Goal: Check status: Check status

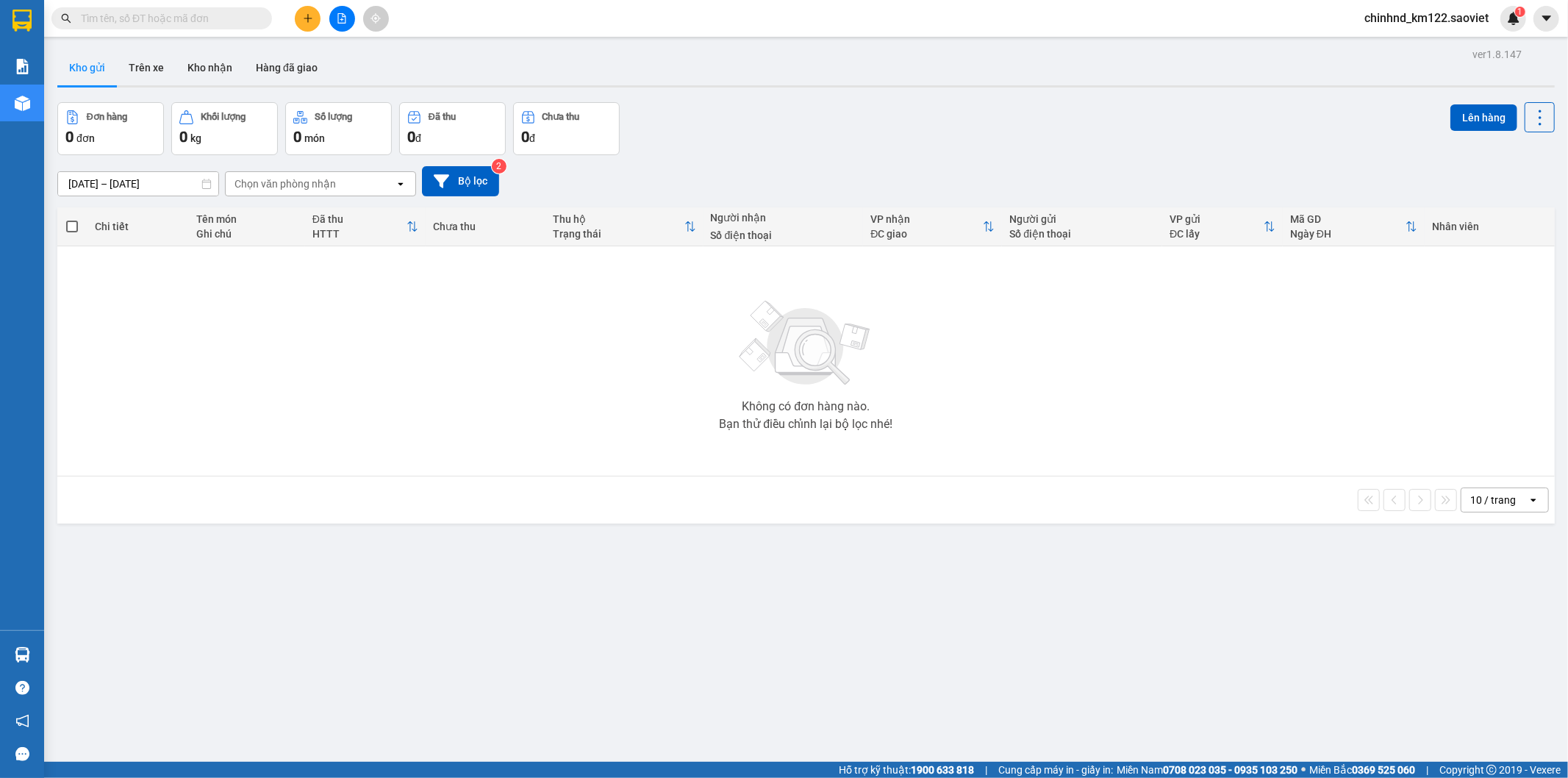
click at [202, 16] on input "text" at bounding box center [167, 18] width 174 height 16
paste input "H739PGKA"
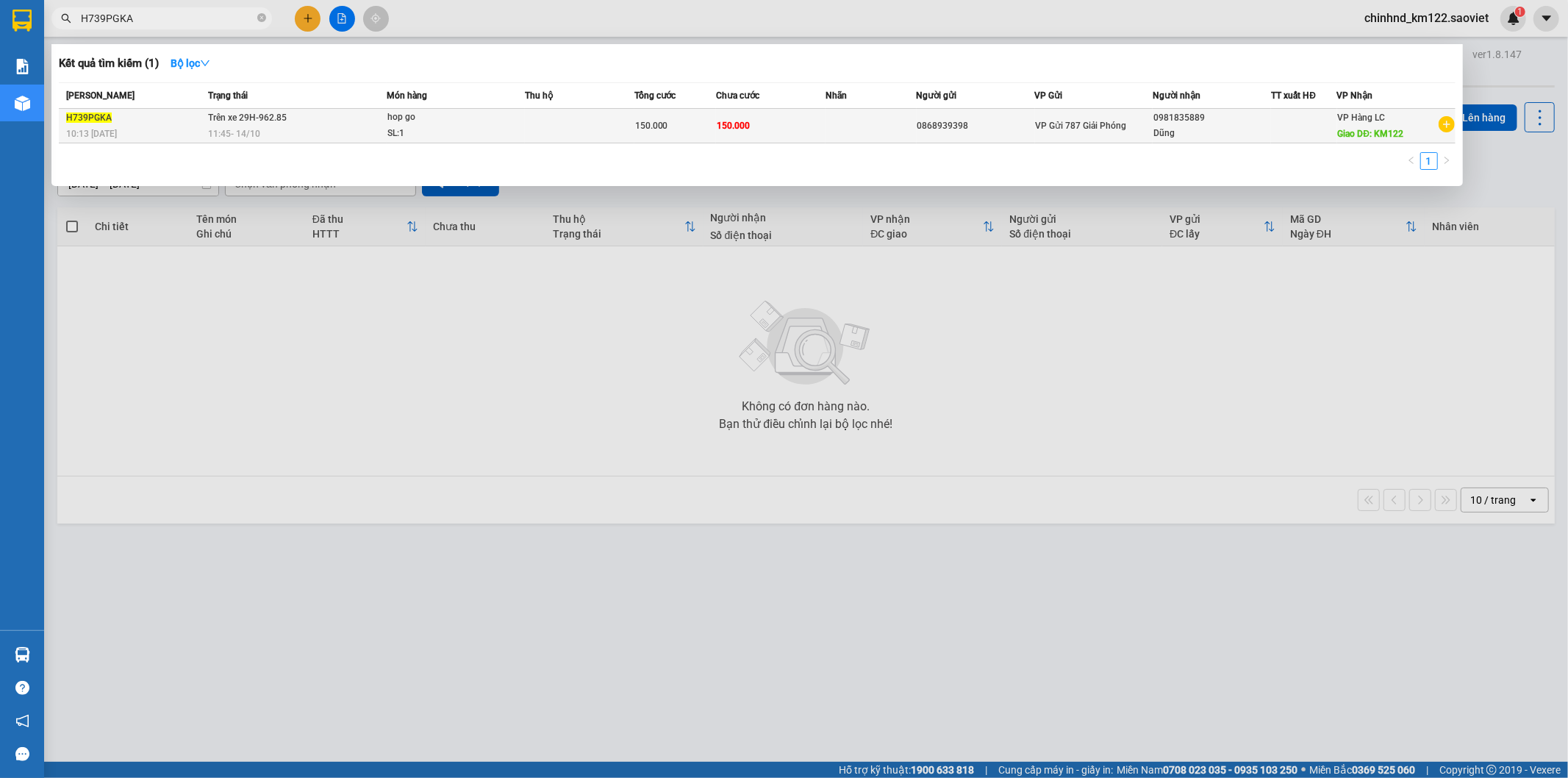
type input "H739PGKA"
click at [353, 116] on td "Trên xe 29H-962.85 11:45 [DATE]" at bounding box center [295, 126] width 182 height 34
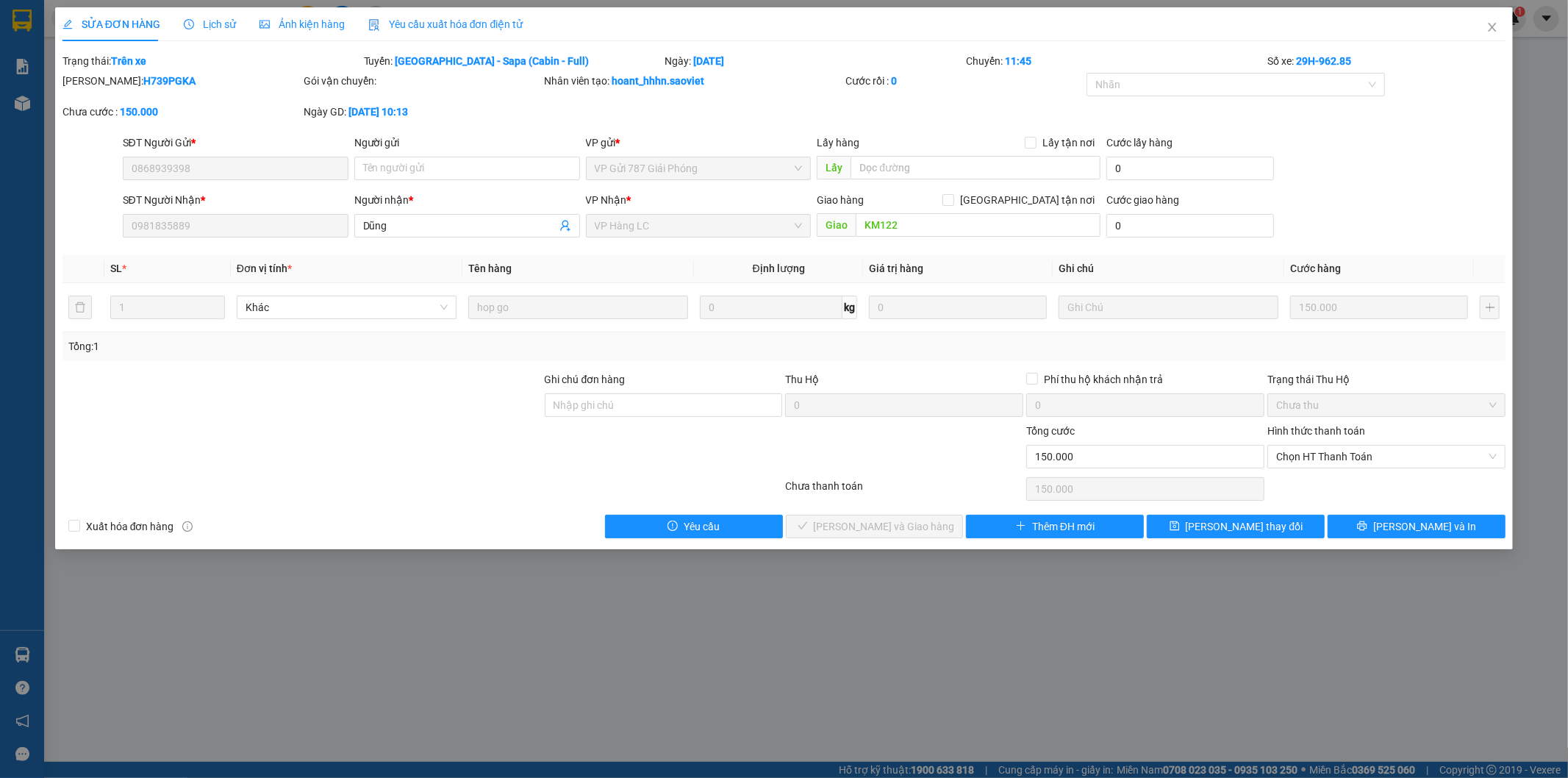
type input "0868939398"
type input "0981835889"
type input "Dũng"
type input "KM122"
type input "0"
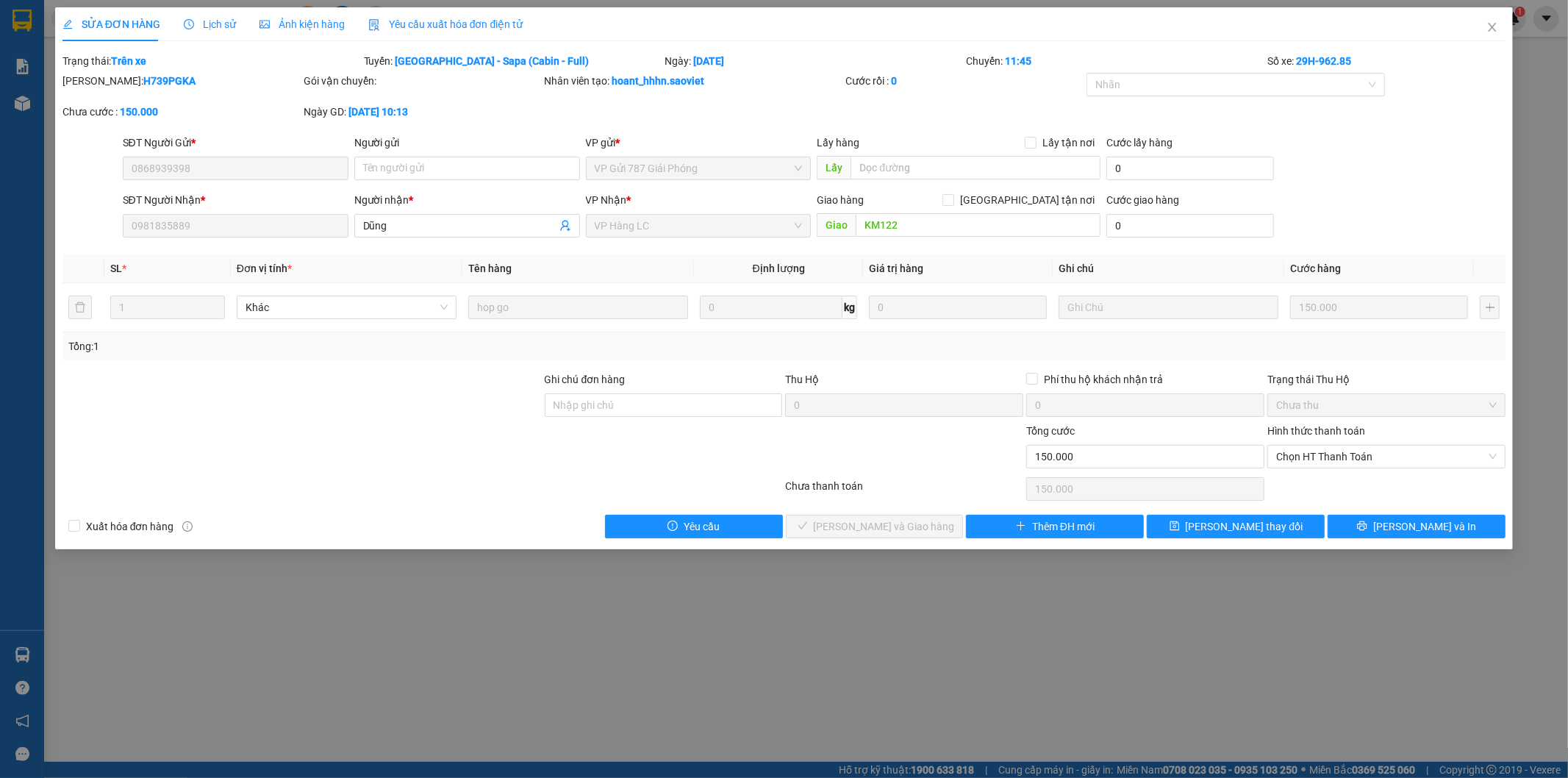
type input "150.000"
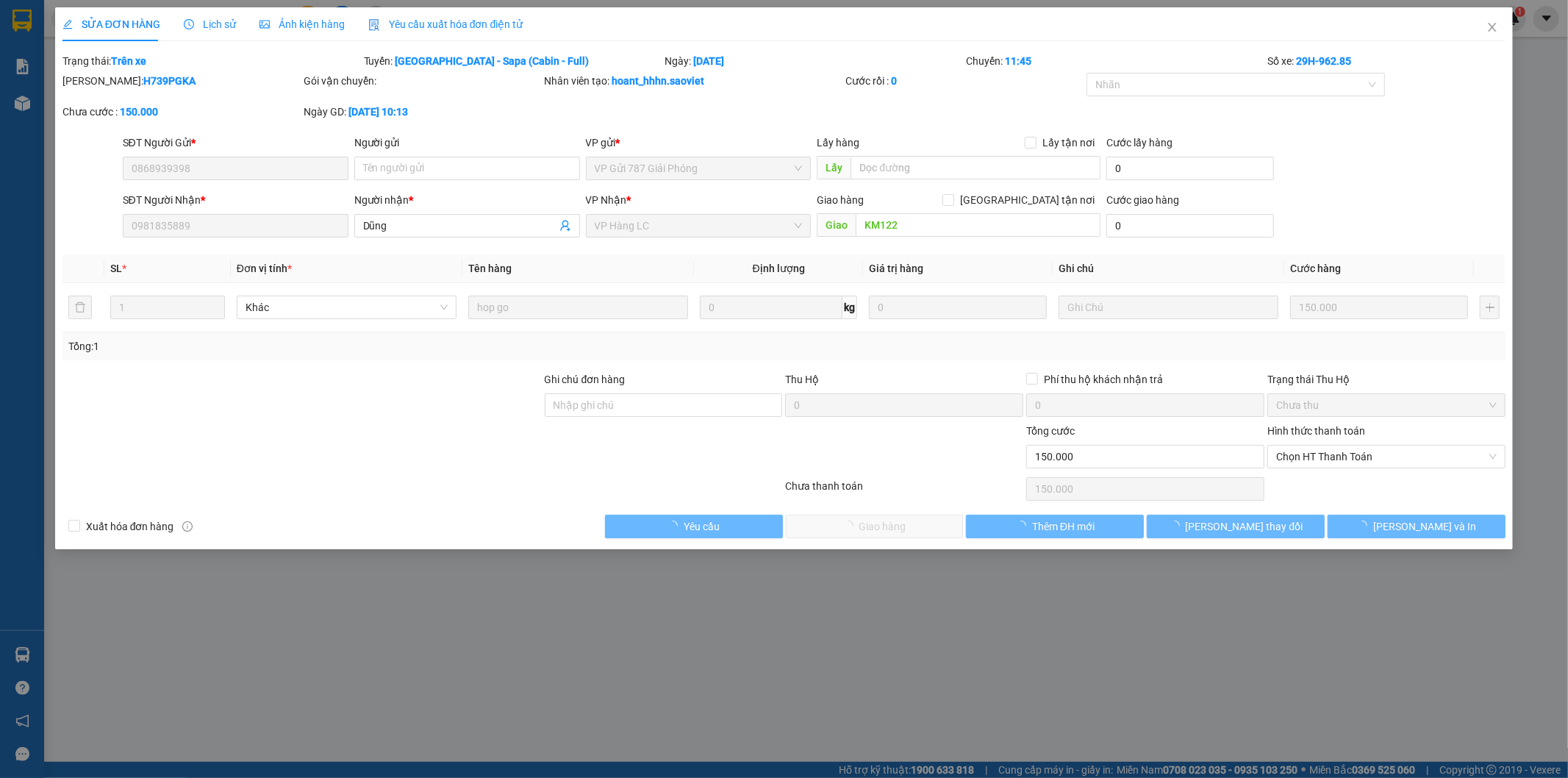
click at [216, 25] on span "Lịch sử" at bounding box center [209, 24] width 52 height 12
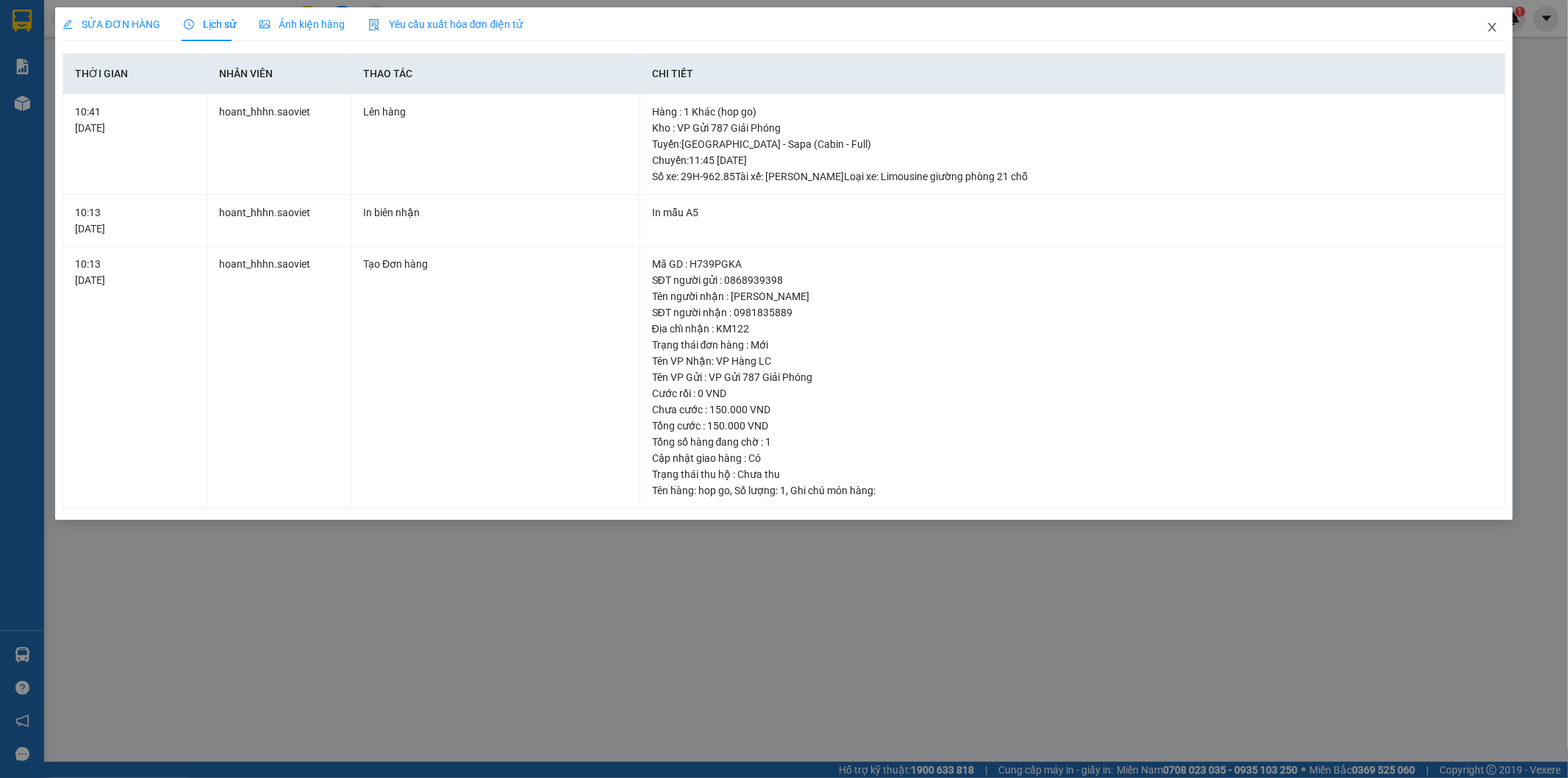
click at [1494, 19] on span "Close" at bounding box center [1491, 27] width 41 height 41
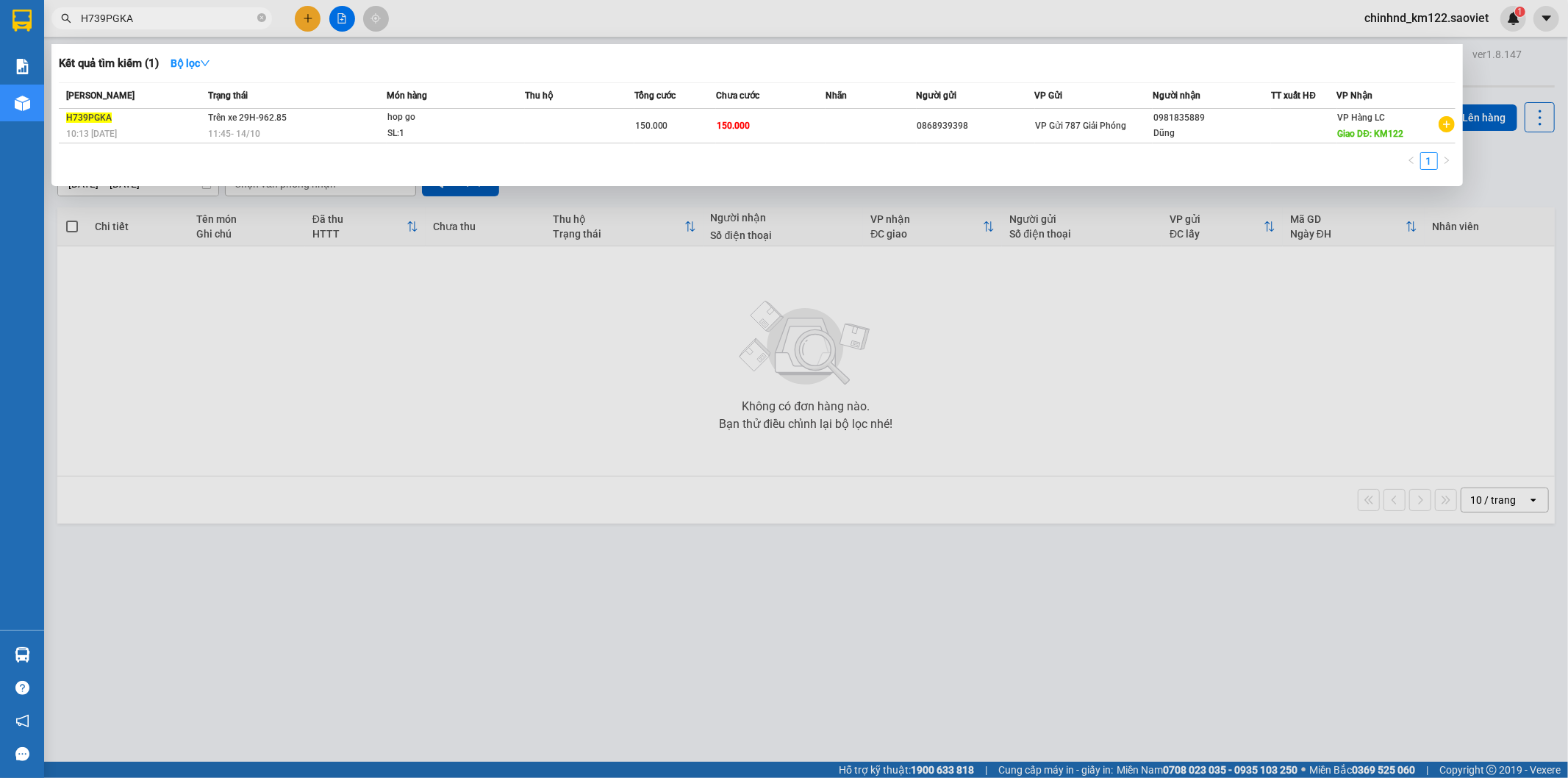
click at [237, 15] on input "H739PGKA" at bounding box center [167, 18] width 174 height 16
